Goal: Task Accomplishment & Management: Complete application form

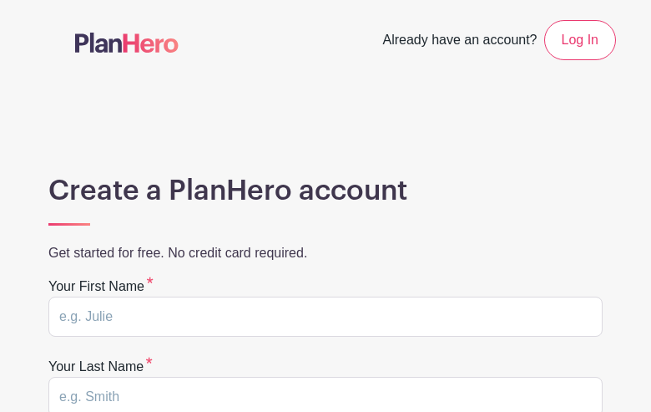
type input "IQhRoBxz"
type input "bRfaLDZHi"
type input "bvschaack@gmail.com"
